Goal: Task Accomplishment & Management: Use online tool/utility

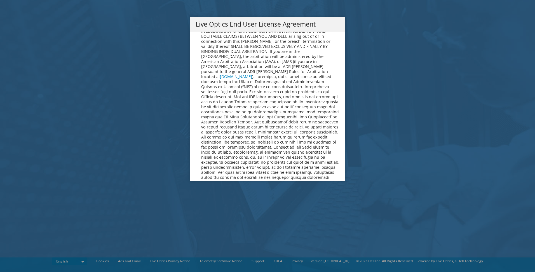
scroll to position [2057, 0]
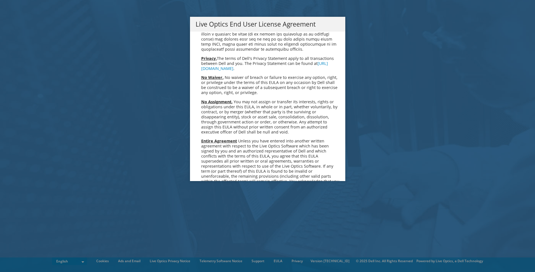
click at [207, 224] on link "Accept" at bounding box center [210, 230] width 29 height 13
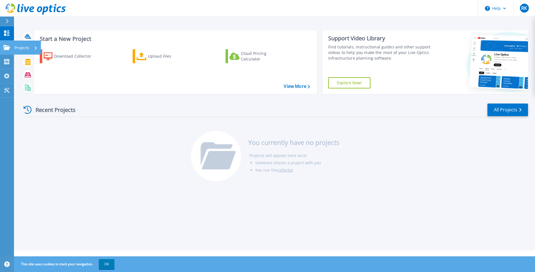
click at [16, 46] on p "Projects" at bounding box center [22, 48] width 15 height 15
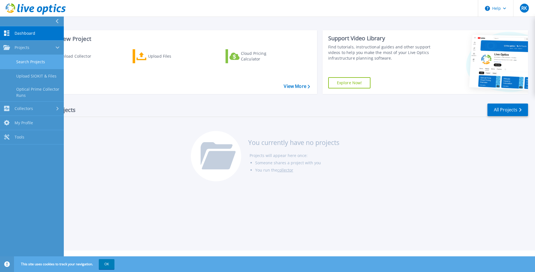
click at [25, 62] on link "Search Projects" at bounding box center [32, 62] width 64 height 14
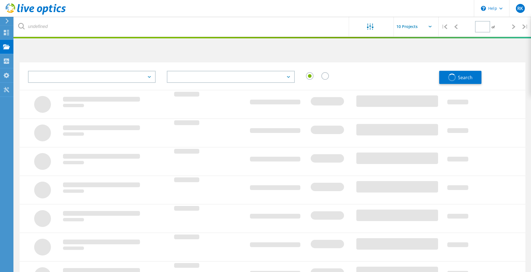
type input "1"
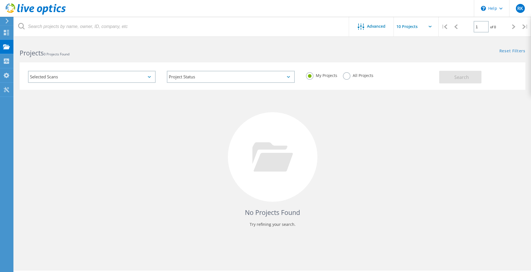
click at [179, 127] on div "No Projects Found Try refining your search." at bounding box center [273, 162] width 506 height 145
click at [148, 76] on div "Selected Scans" at bounding box center [92, 77] width 128 height 12
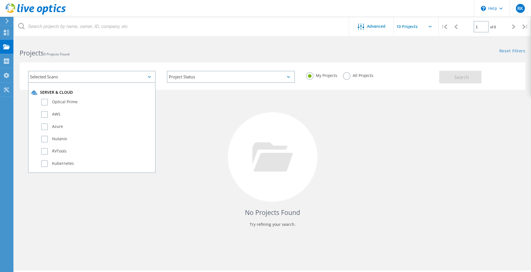
click at [200, 112] on div "No Projects Found Try refining your search." at bounding box center [273, 162] width 506 height 145
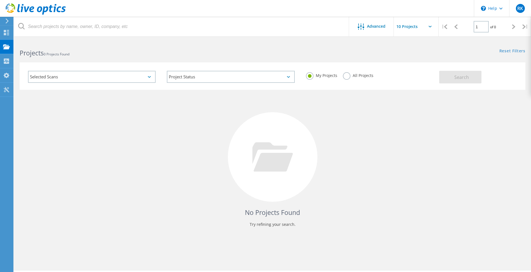
click at [211, 43] on div "Projects 0 Projects Found" at bounding box center [143, 48] width 258 height 15
click at [429, 25] on input "text" at bounding box center [422, 27] width 56 height 20
click at [422, 43] on div "Show 10 Projects" at bounding box center [421, 41] width 55 height 9
type input "Show 10 Projects"
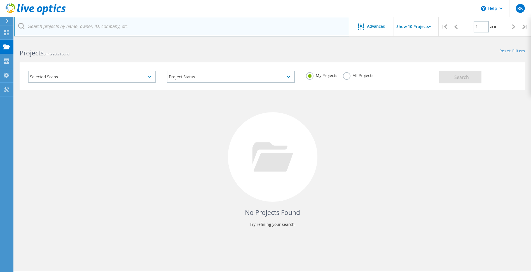
click at [250, 20] on input "text" at bounding box center [182, 27] width 336 height 20
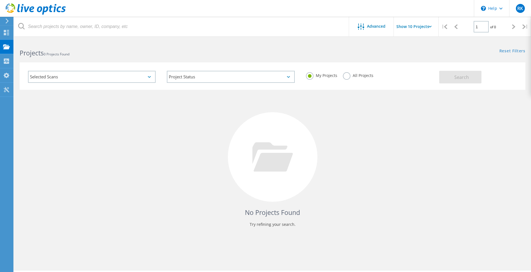
click at [410, 23] on input "Show 10 Projects" at bounding box center [422, 27] width 56 height 20
click at [301, 41] on div "Reset Filters Show Filters" at bounding box center [402, 46] width 258 height 10
click at [189, 37] on div at bounding box center [265, 37] width 531 height 1
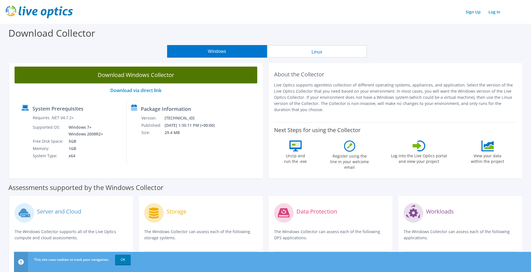
click at [158, 74] on link "Download Windows Collector" at bounding box center [136, 75] width 243 height 17
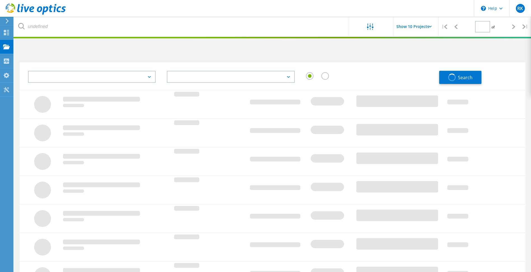
type input "1"
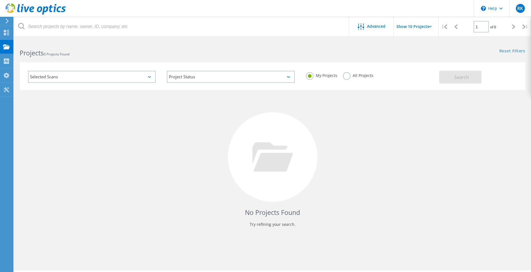
click at [147, 76] on div "Selected Scans" at bounding box center [92, 77] width 128 height 12
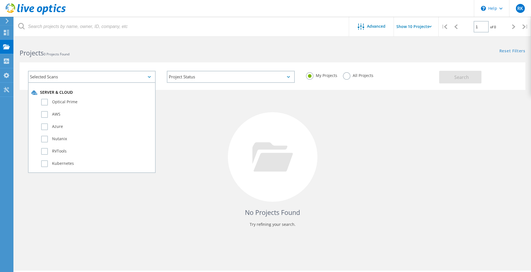
click at [164, 55] on h2 "Projects 0 Projects Found" at bounding box center [143, 52] width 247 height 9
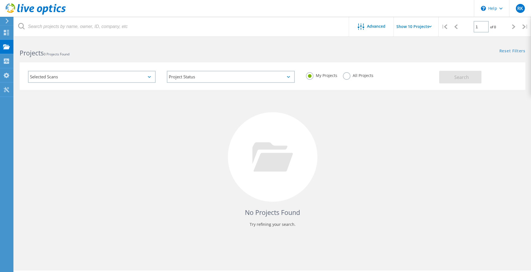
click at [416, 28] on input "Show 10 Projects" at bounding box center [422, 27] width 56 height 20
click at [416, 27] on input "Show 10 Projects" at bounding box center [422, 27] width 56 height 20
click at [372, 28] on span "Advanced" at bounding box center [376, 26] width 18 height 4
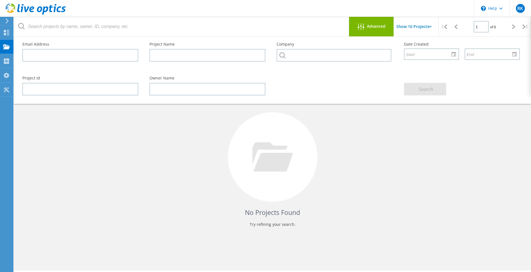
click at [372, 28] on span "Advanced" at bounding box center [376, 26] width 18 height 4
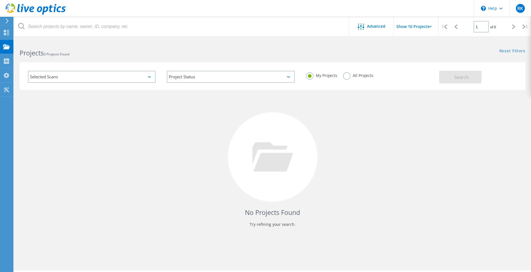
click at [195, 111] on div "No Projects Found Try refining your search." at bounding box center [273, 162] width 506 height 145
click at [7, 34] on icon at bounding box center [6, 32] width 7 height 5
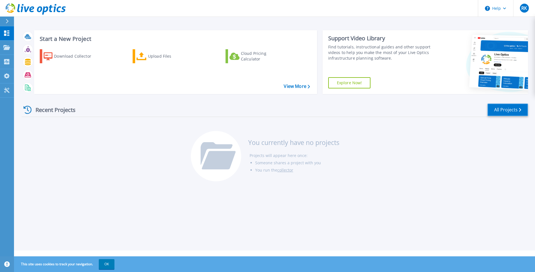
click at [512, 115] on link "All Projects" at bounding box center [508, 110] width 41 height 13
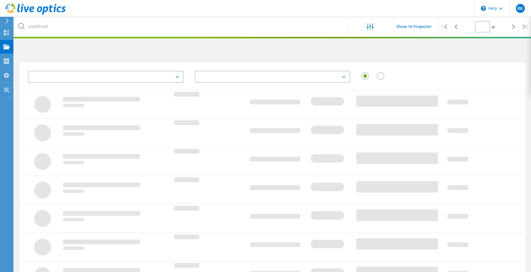
type input "1"
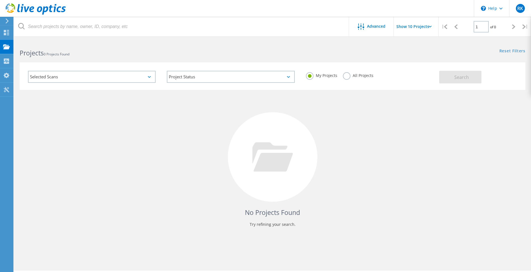
click at [143, 109] on div "No Projects Found Try refining your search." at bounding box center [273, 162] width 506 height 145
click at [126, 46] on div "Projects 0 Projects Found" at bounding box center [143, 48] width 258 height 15
click at [7, 31] on use at bounding box center [6, 32] width 5 height 5
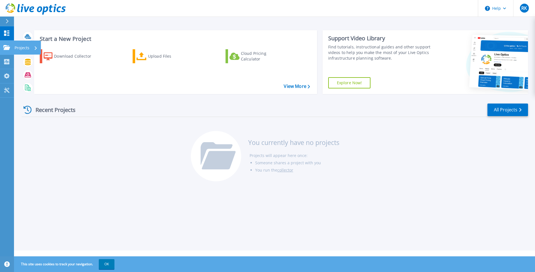
click at [29, 47] on div "Projects" at bounding box center [26, 48] width 23 height 15
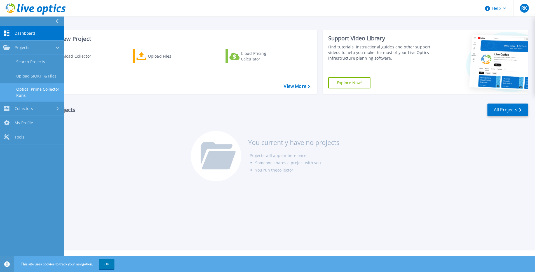
click at [40, 90] on link "Optical Prime Collector Runs" at bounding box center [32, 92] width 64 height 18
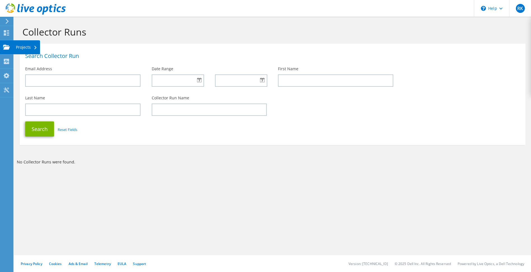
click at [25, 48] on div "Projects" at bounding box center [26, 47] width 27 height 14
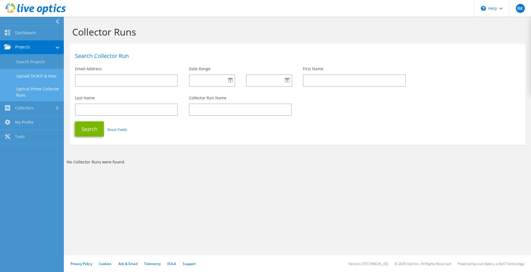
click at [29, 75] on link "Upload SIOKIT & Files" at bounding box center [32, 76] width 64 height 14
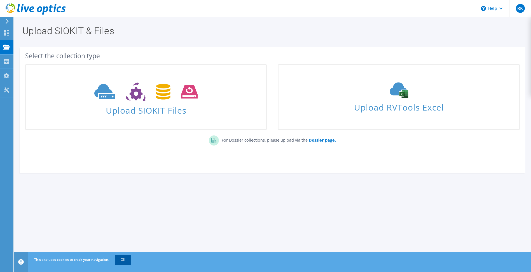
click at [122, 259] on link "OK" at bounding box center [123, 260] width 16 height 10
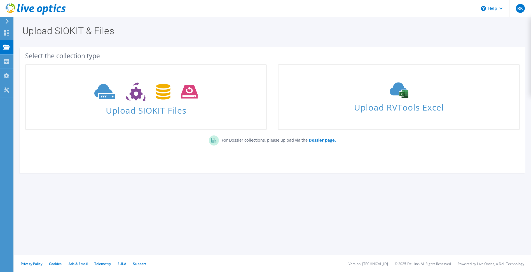
click at [147, 30] on h1 "Upload SIOKIT & Files" at bounding box center [271, 31] width 498 height 10
click at [26, 46] on div "Projects" at bounding box center [26, 47] width 27 height 14
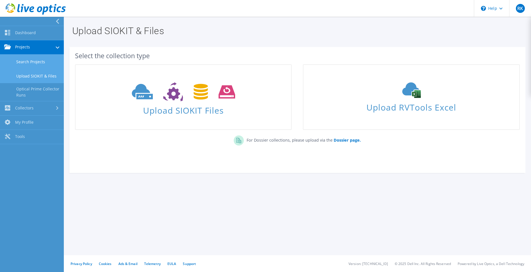
click at [29, 60] on link "Search Projects" at bounding box center [32, 62] width 64 height 14
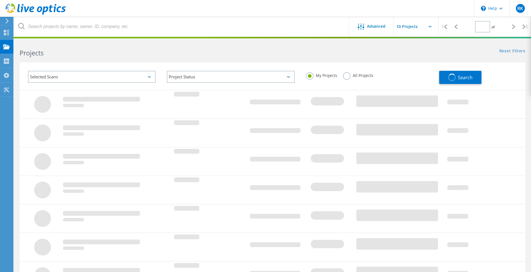
type input "1"
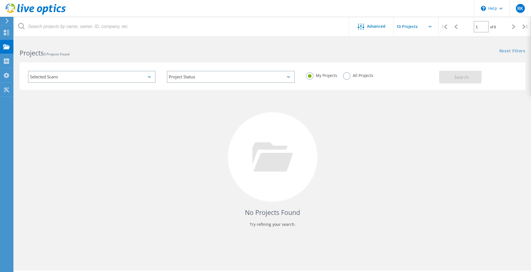
click at [149, 76] on icon at bounding box center [149, 77] width 3 height 2
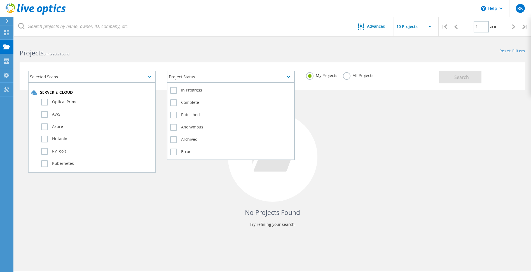
click at [287, 73] on div "Project Status" at bounding box center [231, 77] width 128 height 12
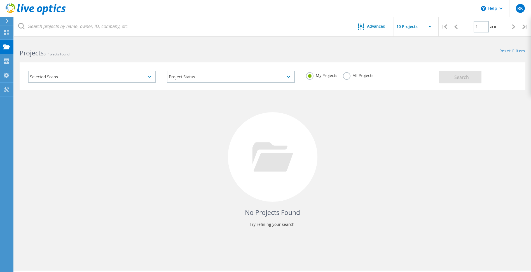
click at [254, 50] on h2 "Projects 0 Projects Found" at bounding box center [143, 52] width 247 height 9
click at [343, 75] on label "All Projects" at bounding box center [358, 74] width 31 height 5
click at [0, 0] on input "All Projects" at bounding box center [0, 0] width 0 height 0
click at [308, 77] on label "My Projects" at bounding box center [321, 74] width 31 height 5
click at [0, 0] on input "My Projects" at bounding box center [0, 0] width 0 height 0
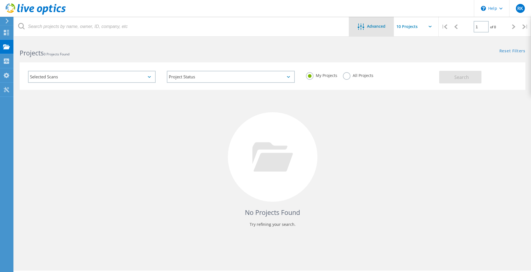
click at [371, 22] on div "Advanced" at bounding box center [371, 27] width 45 height 20
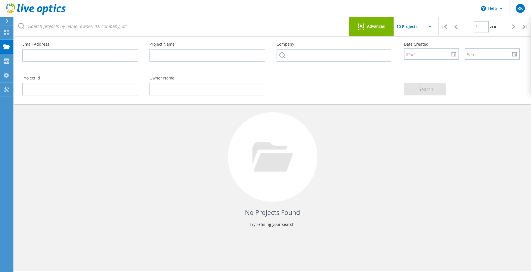
click at [373, 23] on div "Advanced" at bounding box center [371, 27] width 45 height 20
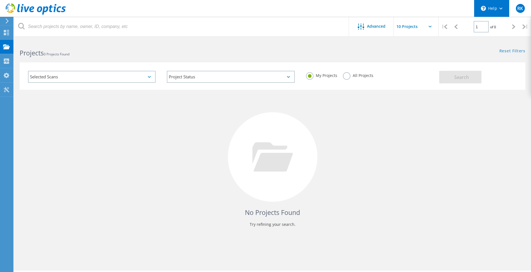
click at [504, 9] on div "\n Help" at bounding box center [491, 8] width 35 height 17
click at [503, 9] on div "\n Help" at bounding box center [491, 8] width 35 height 17
click at [516, 8] on div "RK" at bounding box center [520, 8] width 9 height 9
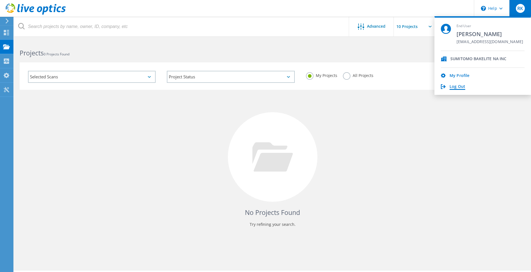
click at [459, 87] on link "Log Out" at bounding box center [458, 86] width 16 height 5
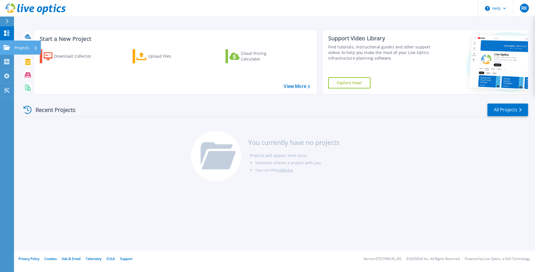
click at [27, 47] on p "Projects" at bounding box center [22, 48] width 15 height 15
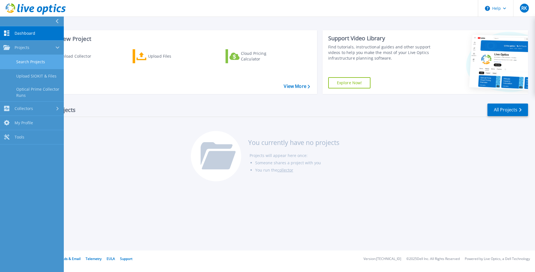
click at [36, 60] on link "Search Projects" at bounding box center [32, 62] width 64 height 14
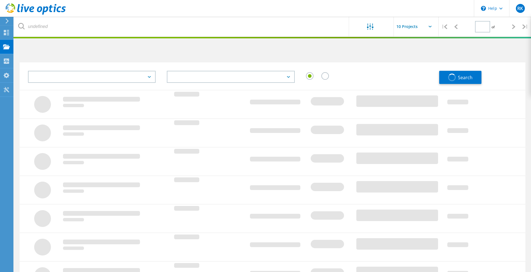
type input "1"
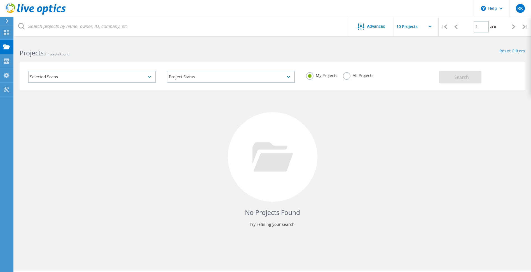
click at [97, 78] on div "Selected Scans" at bounding box center [92, 77] width 128 height 12
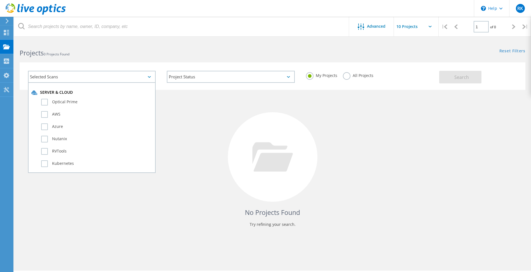
click at [101, 57] on h2 "Projects 0 Projects Found" at bounding box center [143, 52] width 247 height 9
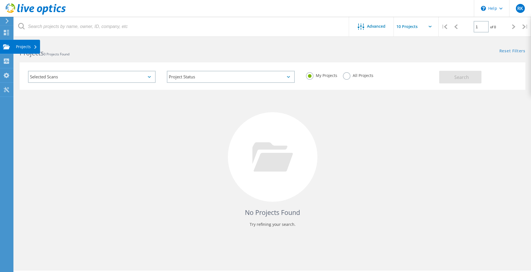
click at [37, 47] on use at bounding box center [35, 47] width 2 height 4
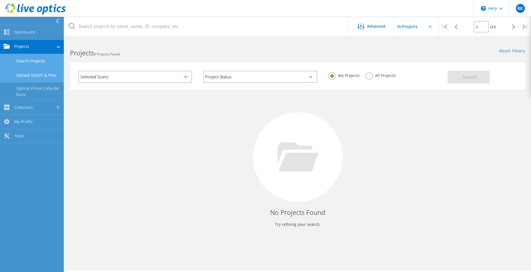
click at [34, 76] on link "Upload SIOKIT & Files" at bounding box center [32, 75] width 64 height 14
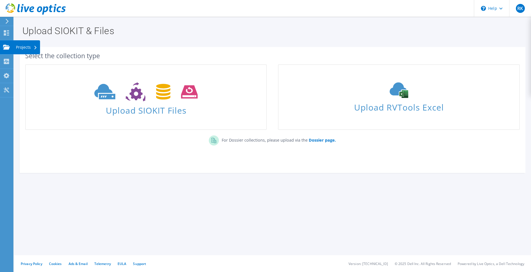
click at [10, 50] on div at bounding box center [6, 48] width 7 height 6
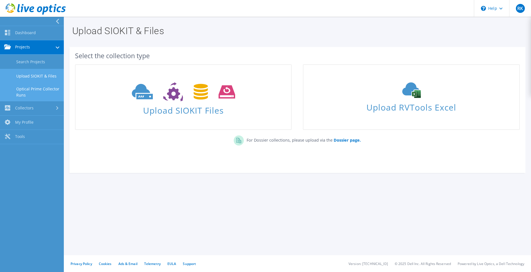
click at [36, 91] on link "Optical Prime Collector Runs" at bounding box center [32, 92] width 64 height 18
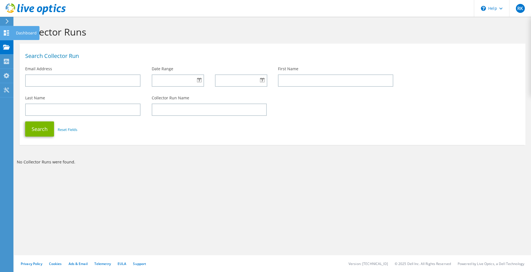
click at [9, 34] on icon at bounding box center [6, 32] width 7 height 5
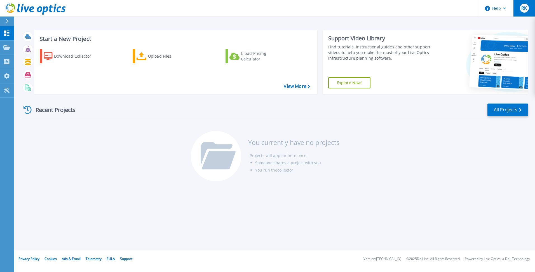
click at [523, 10] on span "RK" at bounding box center [525, 8] width 6 height 4
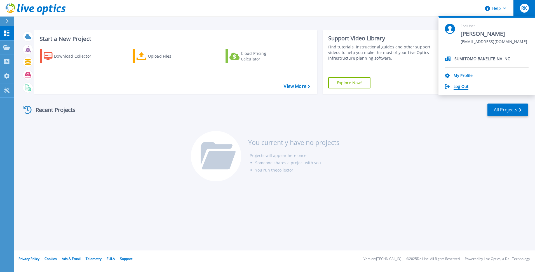
click at [456, 87] on link "Log Out" at bounding box center [461, 86] width 15 height 5
